Goal: Transaction & Acquisition: Book appointment/travel/reservation

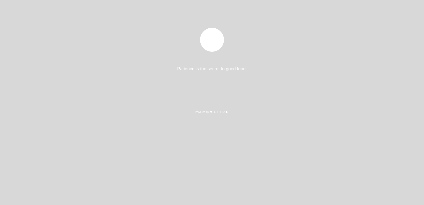
select select "es"
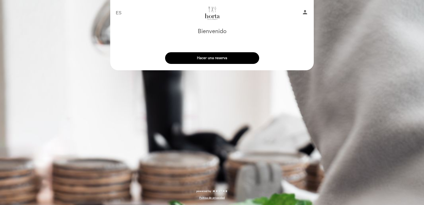
click at [212, 58] on button "Hacer una reserva" at bounding box center [212, 58] width 94 height 12
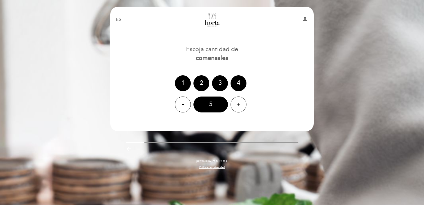
click at [218, 103] on div "5" at bounding box center [211, 105] width 34 height 16
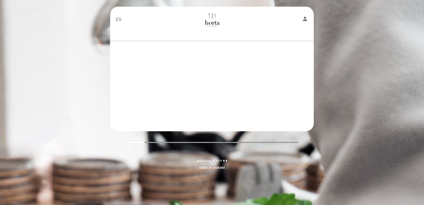
click at [218, 103] on header "EN ES PT [GEOGRAPHIC_DATA] person [GEOGRAPHIC_DATA] [GEOGRAPHIC_DATA], Cambiar …" at bounding box center [212, 69] width 204 height 125
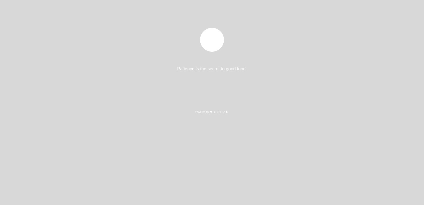
select select "es"
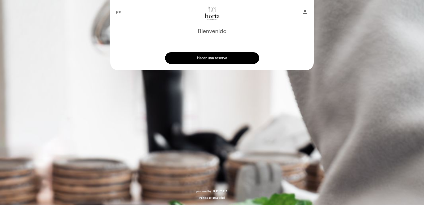
click at [240, 60] on button "Hacer una reserva" at bounding box center [212, 58] width 94 height 12
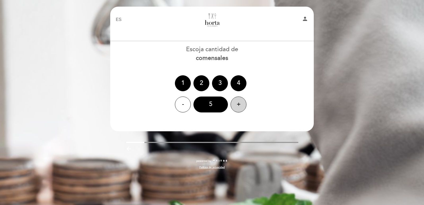
click at [238, 104] on div "+" at bounding box center [239, 105] width 16 height 16
click at [225, 105] on div "8" at bounding box center [211, 105] width 34 height 16
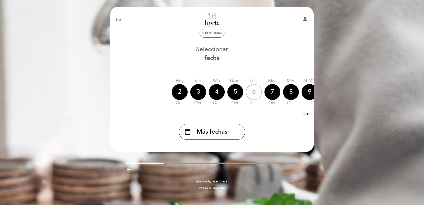
click at [217, 91] on div "4" at bounding box center [217, 92] width 16 height 16
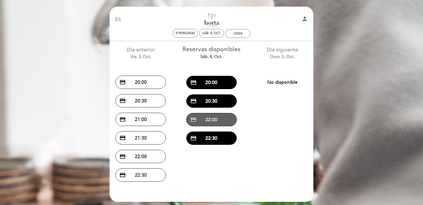
click at [214, 118] on button "credit_card 22:00" at bounding box center [211, 119] width 50 height 13
